Goal: Task Accomplishment & Management: Use online tool/utility

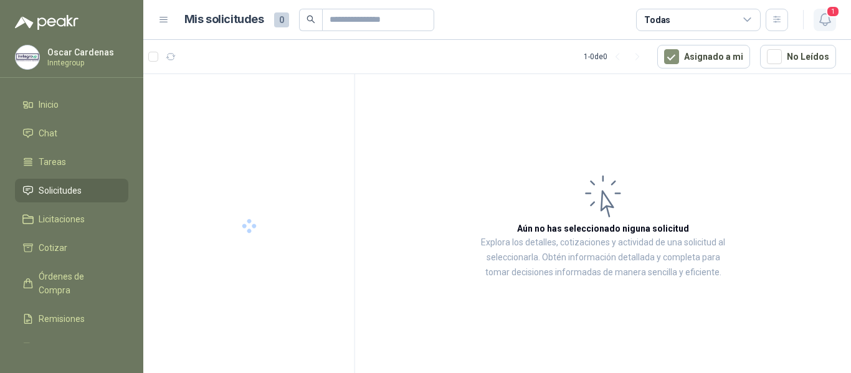
click at [821, 18] on icon "button" at bounding box center [825, 20] width 16 height 16
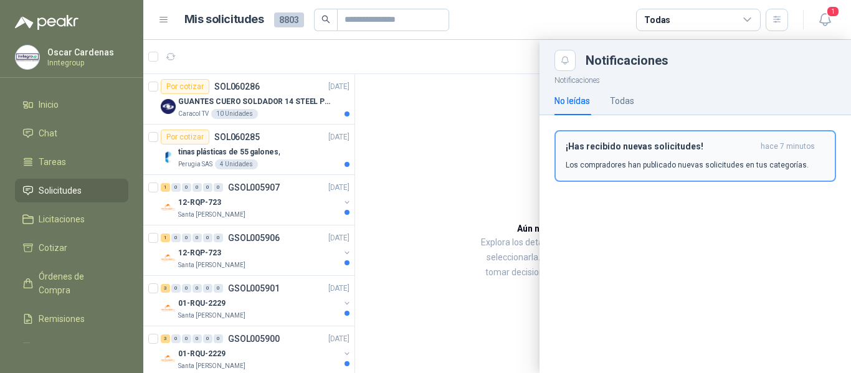
click at [628, 176] on button "¡Has recibido nuevas solicitudes! hace 7 minutos Los compradores han publicado …" at bounding box center [695, 156] width 282 height 52
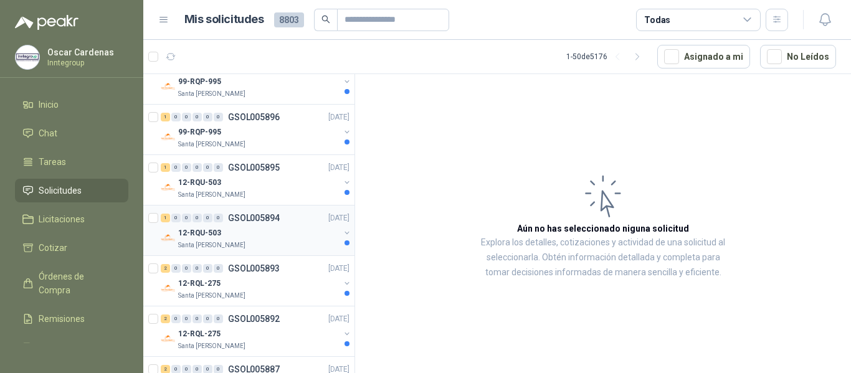
scroll to position [374, 0]
click at [358, 19] on input "text" at bounding box center [387, 19] width 87 height 21
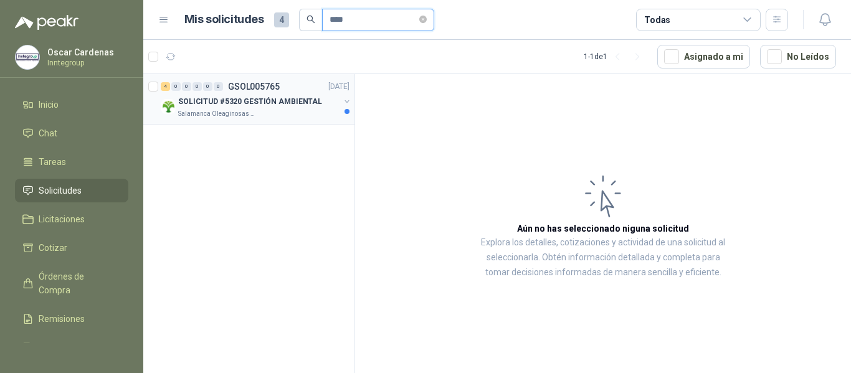
type input "****"
click at [252, 118] on div "Salamanca Oleaginosas SAS" at bounding box center [258, 114] width 161 height 10
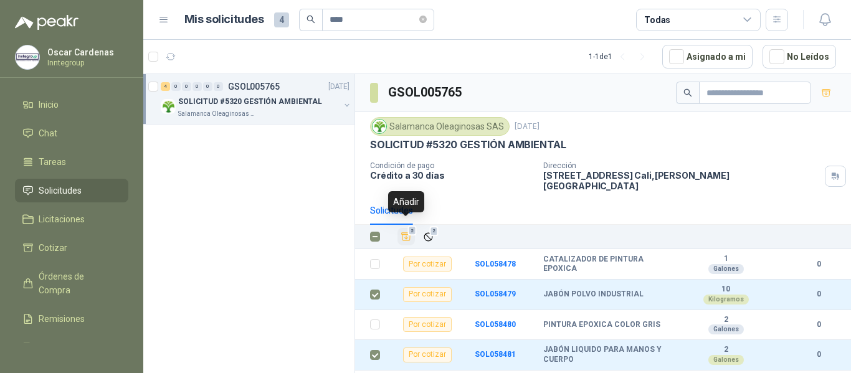
click at [407, 231] on icon "Añadir" at bounding box center [406, 236] width 11 height 11
click at [369, 255] on td at bounding box center [371, 264] width 32 height 31
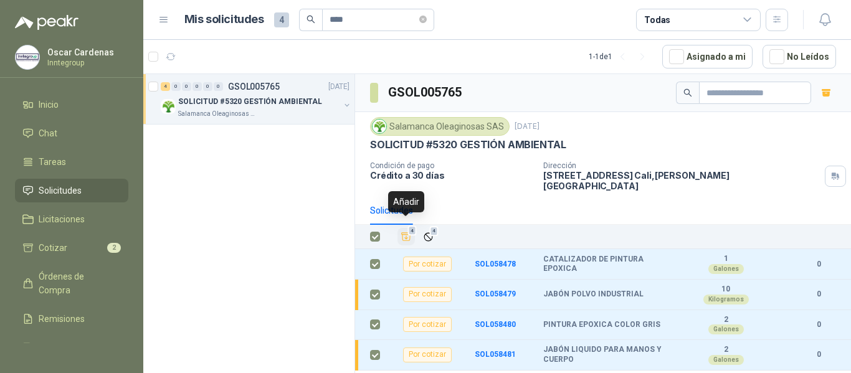
click at [408, 226] on span "4" at bounding box center [412, 231] width 9 height 10
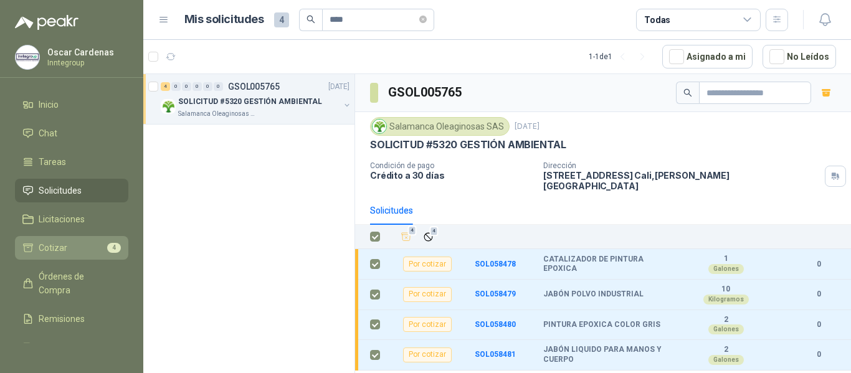
click at [59, 249] on span "Cotizar" at bounding box center [53, 248] width 29 height 14
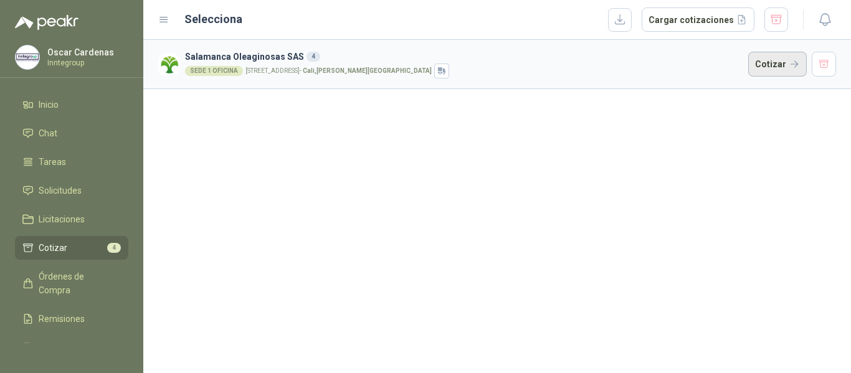
click at [775, 60] on button "Cotizar" at bounding box center [777, 64] width 59 height 25
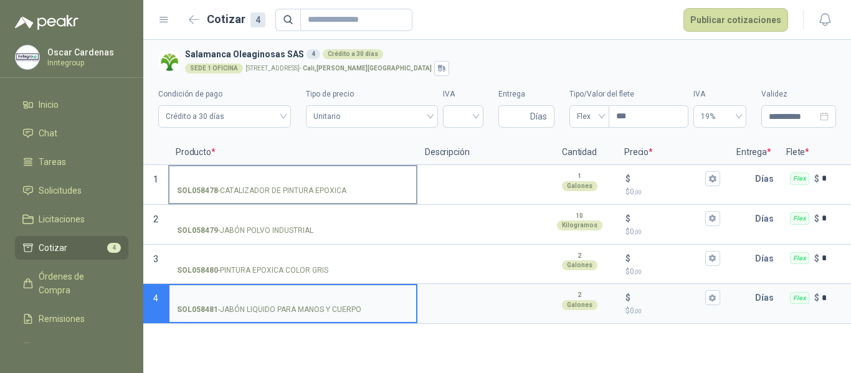
click at [222, 191] on p "SOL058478 - CATALIZADOR DE PINTURA EPOXICA" at bounding box center [261, 191] width 169 height 12
click at [222, 184] on input "SOL058478 - CATALIZADOR DE PINTURA EPOXICA" at bounding box center [293, 178] width 232 height 9
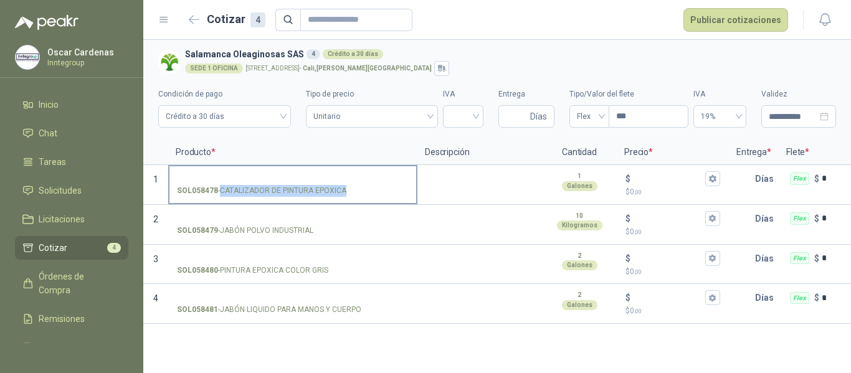
drag, startPoint x: 222, startPoint y: 191, endPoint x: 344, endPoint y: 191, distance: 122.1
click at [344, 191] on p "SOL058478 - CATALIZADOR DE PINTURA EPOXICA" at bounding box center [261, 191] width 169 height 12
copy p "CATALIZADOR DE PINTURA EPOXICA"
